Goal: Information Seeking & Learning: Learn about a topic

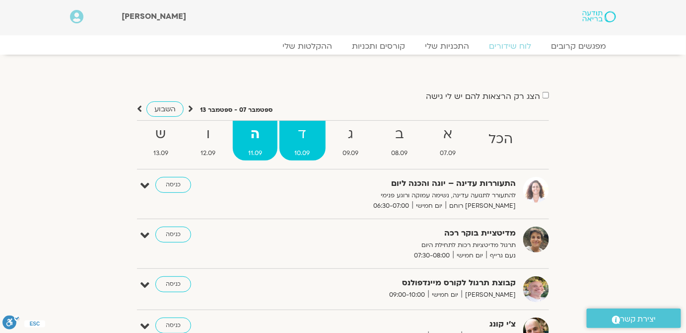
click at [311, 146] on link "ד 10.09" at bounding box center [303, 141] width 46 height 40
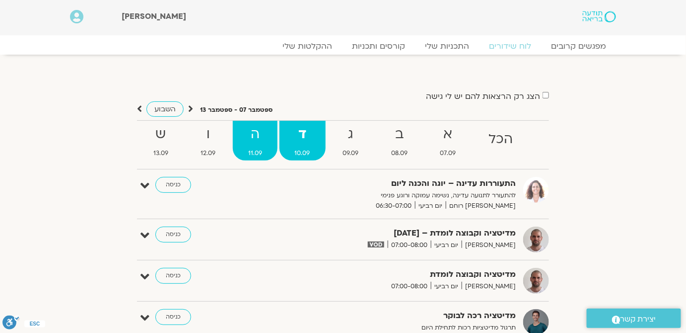
click at [263, 146] on link "ה 11.09" at bounding box center [255, 141] width 45 height 40
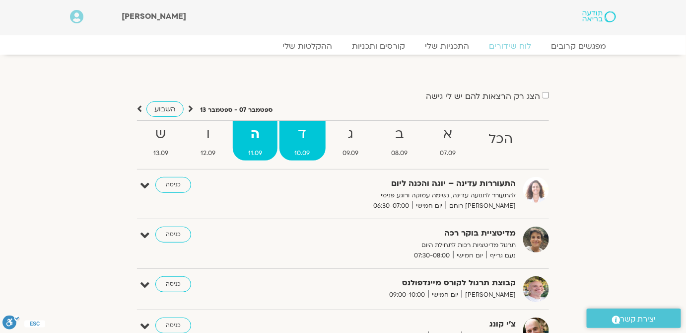
click at [286, 145] on link "ד 10.09" at bounding box center [303, 141] width 46 height 40
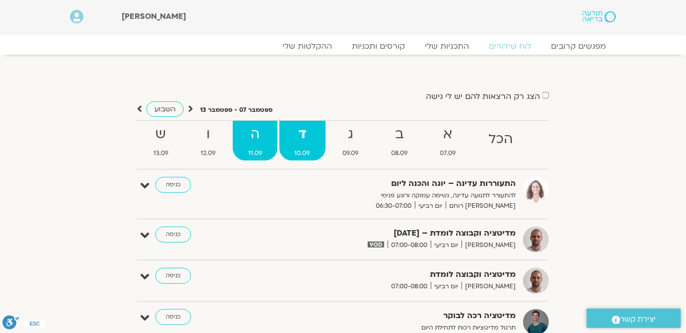
click at [249, 144] on strong "ה" at bounding box center [255, 134] width 45 height 22
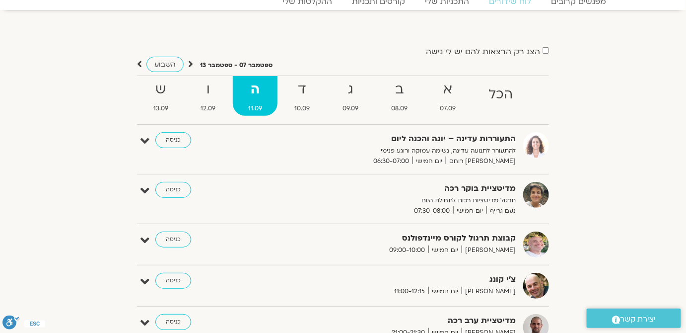
scroll to position [226, 0]
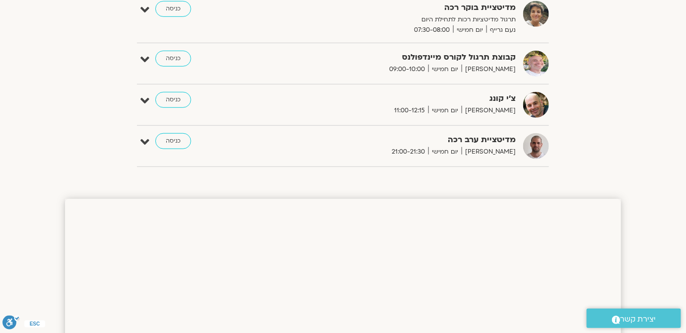
click at [519, 65] on div "קבוצת תרגול לקורס מיינדפולנס [PERSON_NAME] יום חמישי 09:00-10:00" at bounding box center [397, 63] width 248 height 24
click at [593, 75] on div "הצג רק הרצאות להם יש [PERSON_NAME] גישה [DATE] - [DATE] השבוע להציג אירועים שפת…" at bounding box center [343, 19] width 556 height 310
